Goal: Task Accomplishment & Management: Manage account settings

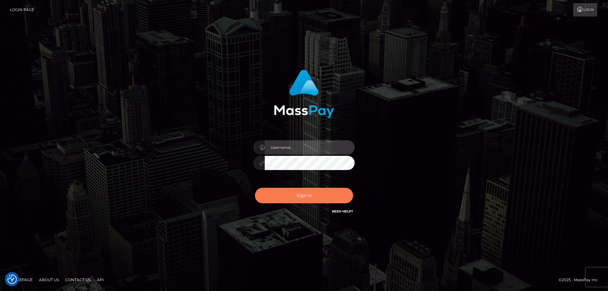
type input "emmy.navach"
click at [298, 198] on button "Sign in" at bounding box center [304, 196] width 98 height 16
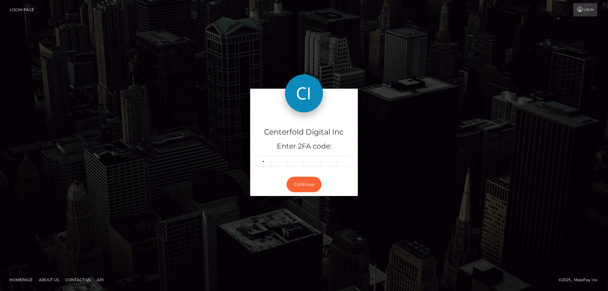
type input "0"
type input "8"
type input "0"
type input "4"
type input "2"
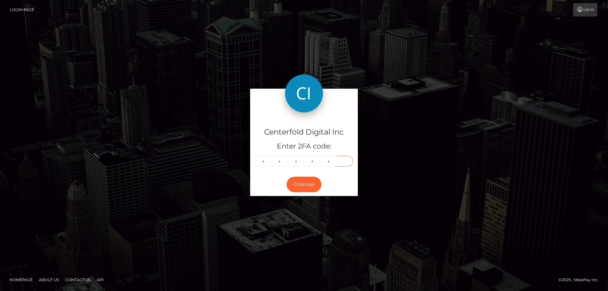
type input "2"
